Goal: Check status

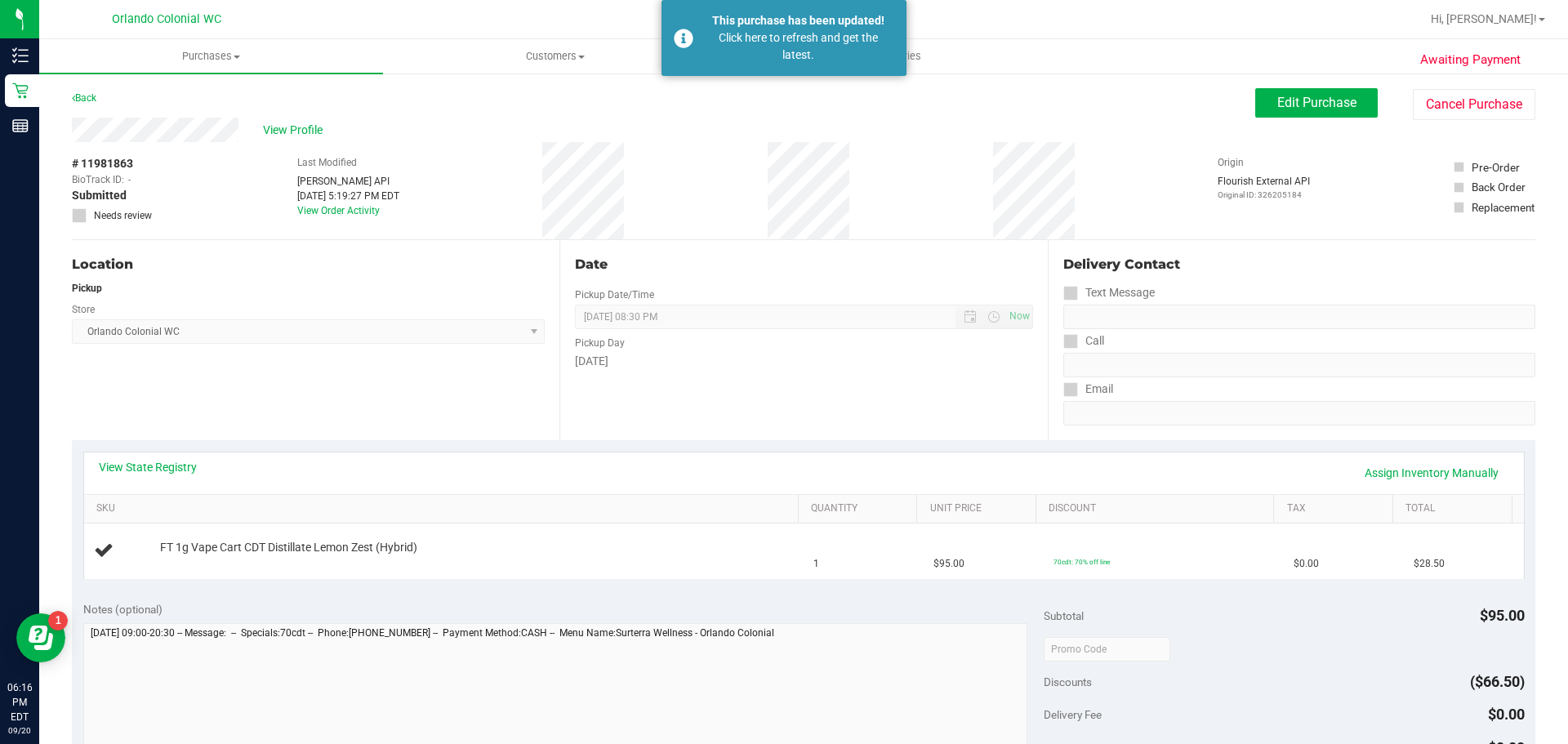
click at [651, 196] on div "# 11981863 BioTrack ID: - Submitted Needs review Last Modified [PERSON_NAME] AP…" at bounding box center [804, 191] width 1464 height 97
click at [760, 49] on div "Click here to refresh and get the latest." at bounding box center [798, 47] width 192 height 34
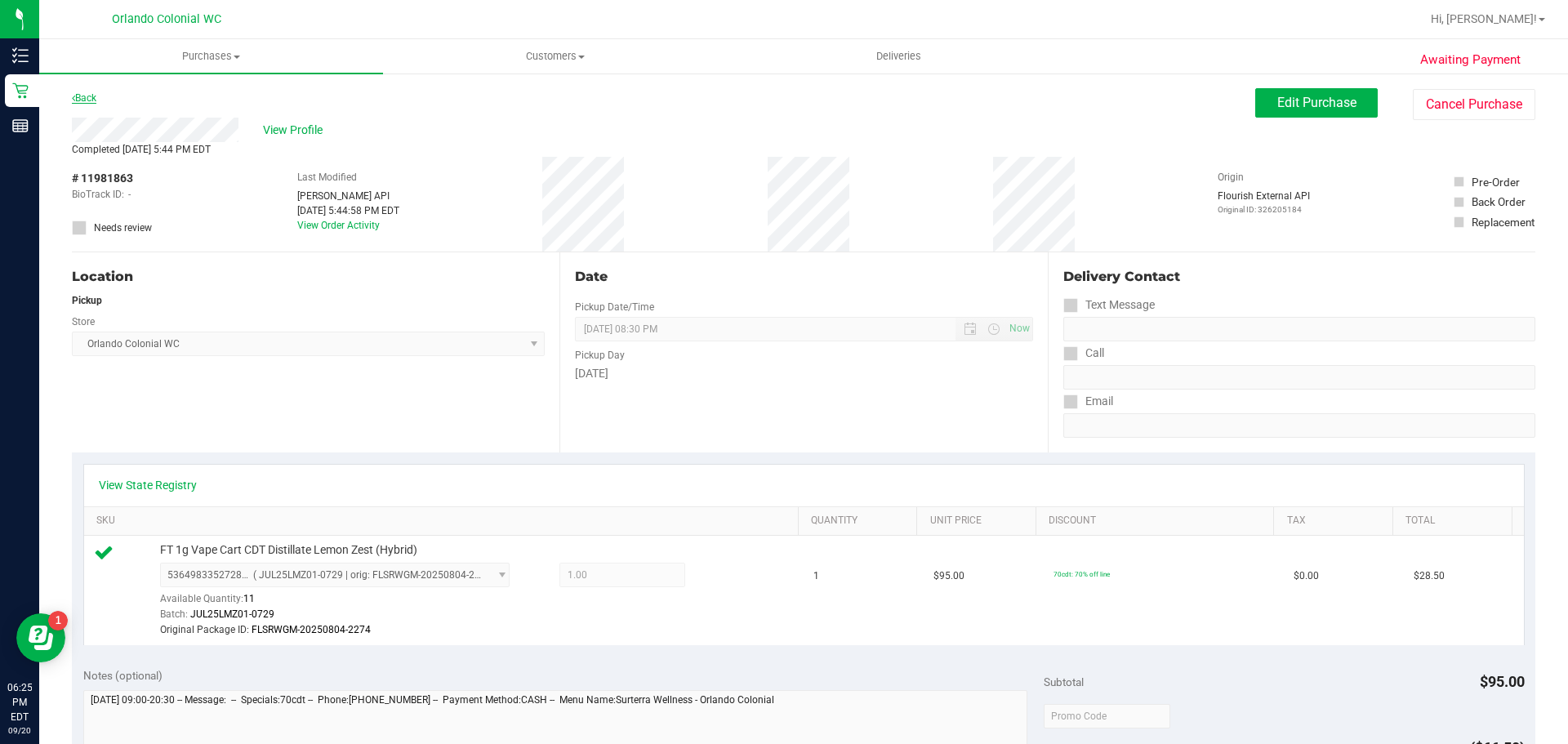
click at [92, 102] on link "Back" at bounding box center [84, 98] width 24 height 12
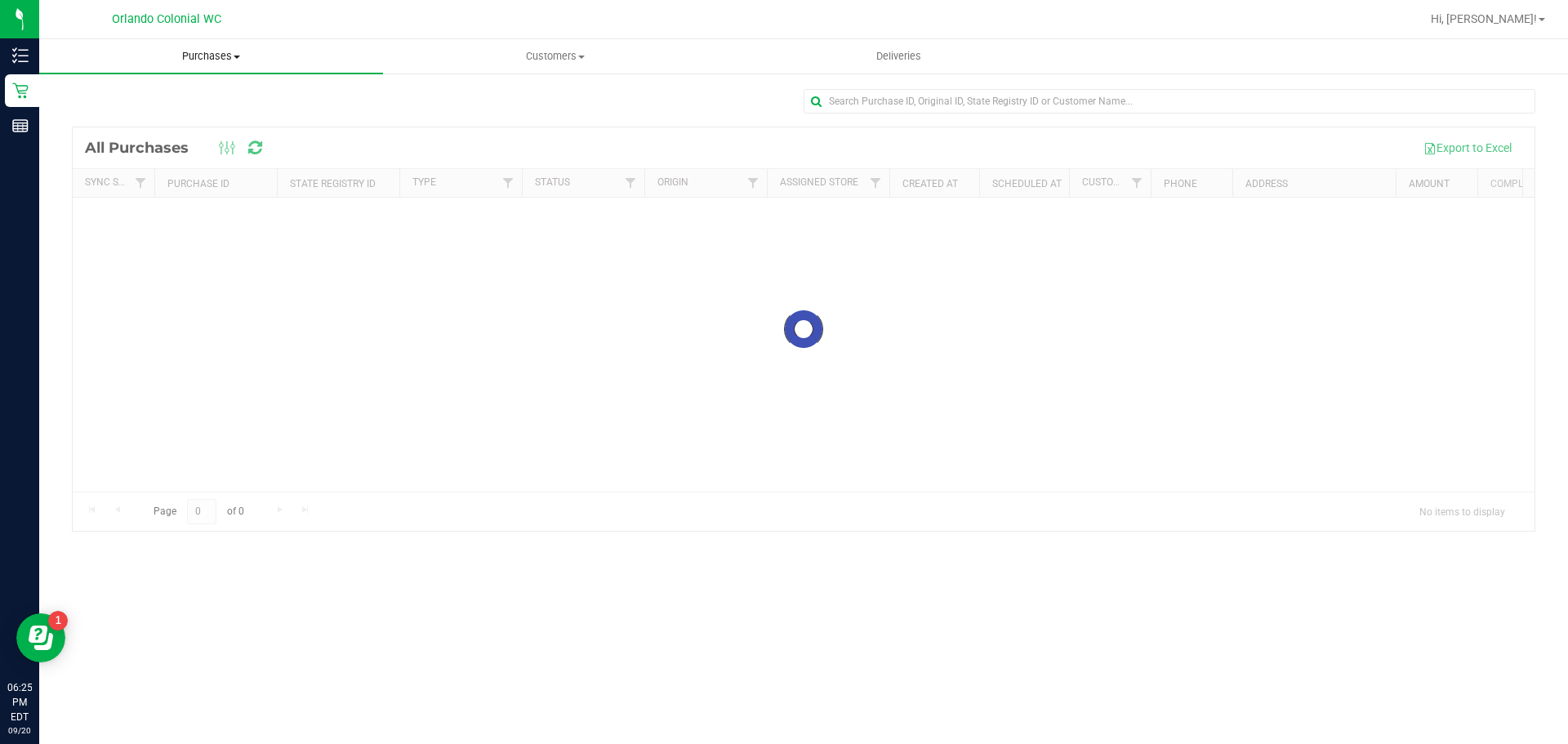
click at [216, 65] on uib-tab-heading "Purchases Summary of purchases Fulfillment All purchases" at bounding box center [212, 57] width 344 height 34
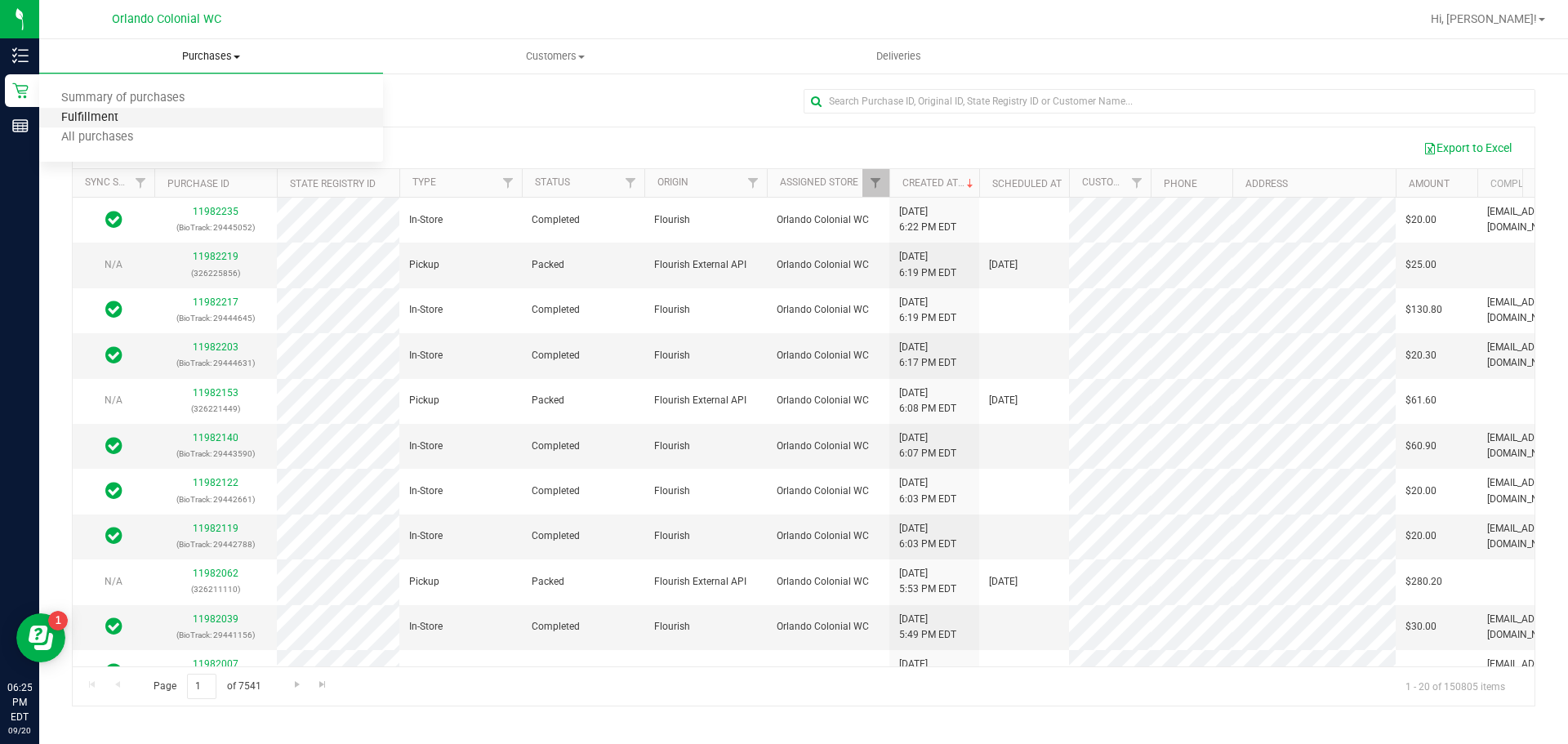
click at [109, 116] on span "Fulfillment" at bounding box center [90, 117] width 102 height 13
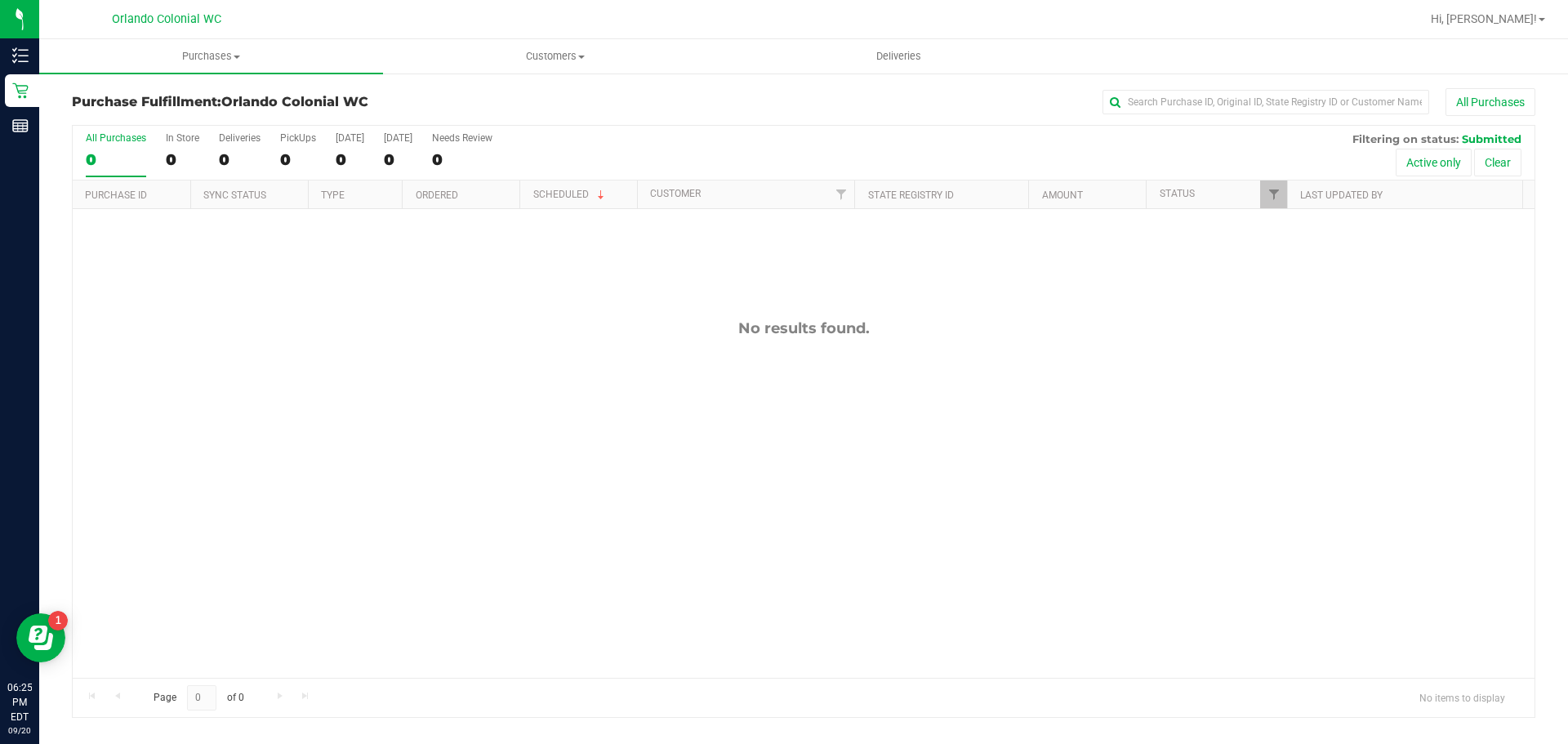
click at [921, 384] on div "No results found." at bounding box center [804, 497] width 1462 height 578
click at [935, 349] on div "No results found." at bounding box center [804, 497] width 1462 height 578
